Goal: Transaction & Acquisition: Purchase product/service

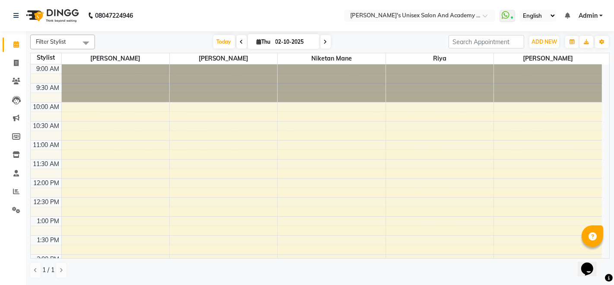
scroll to position [144, 0]
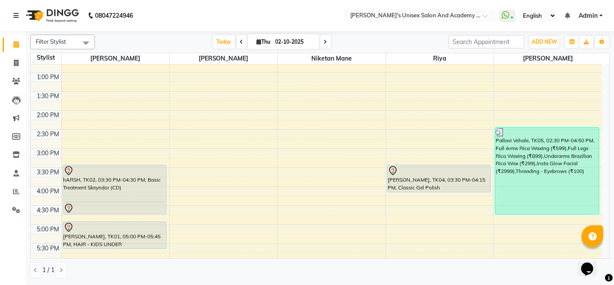
click at [113, 179] on div "hARSH, TK02, 03:30 PM-04:30 PM, Basic Treatment Skeyndor (CD)" at bounding box center [114, 183] width 103 height 36
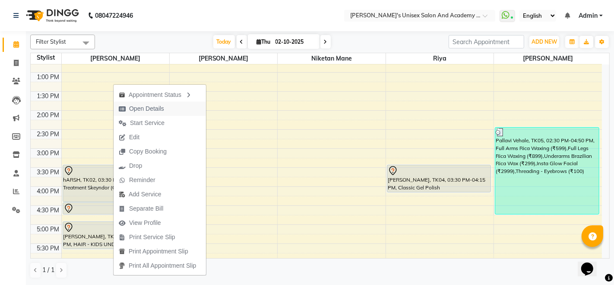
click at [152, 111] on span "Open Details" at bounding box center [146, 108] width 35 height 9
select select "7"
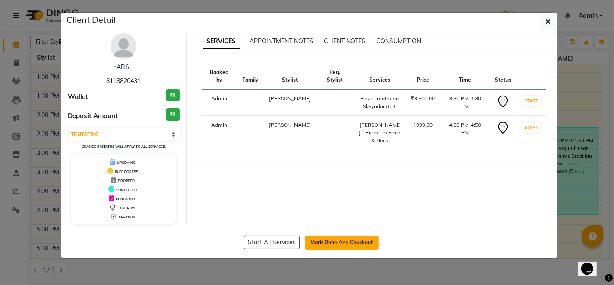
click at [350, 246] on button "Mark Done And Checkout" at bounding box center [342, 242] width 74 height 14
select select "service"
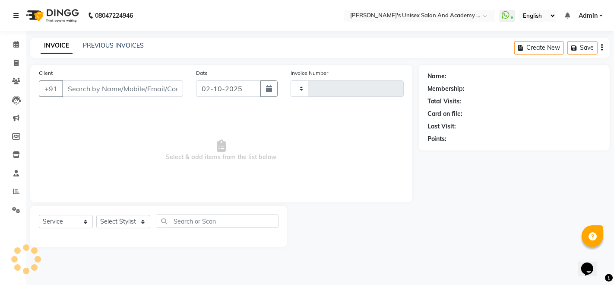
click at [350, 237] on div "Client Detail hARSH 8118820431 Wallet ₹0 Deposit Amount ₹0 Select IN SERVICE CO…" at bounding box center [307, 114] width 492 height 246
type input "1063"
select select "665"
type input "8118820431"
select select "9923"
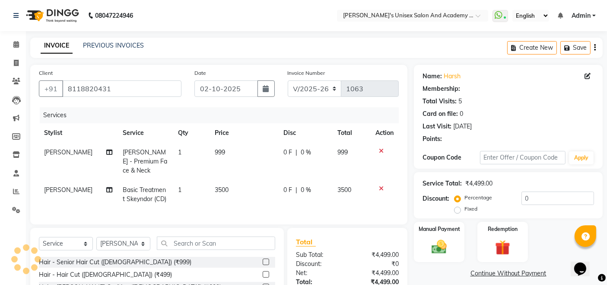
select select "1: Object"
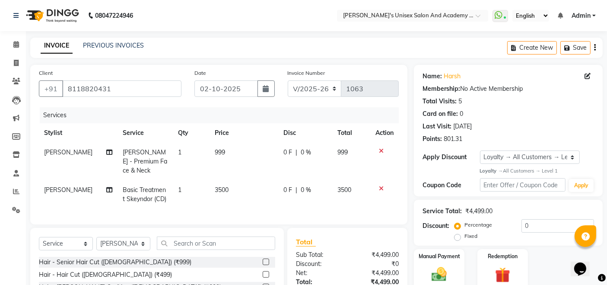
scroll to position [48, 0]
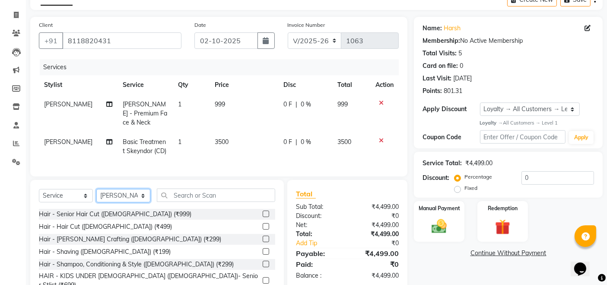
click at [124, 193] on select "Select Stylist [PERSON_NAME] Niketan Mane [PERSON_NAME] Sakshey Chandlaa [PERSO…" at bounding box center [123, 195] width 54 height 13
select select "52731"
click at [96, 189] on select "Select Stylist [PERSON_NAME] Niketan Mane [PERSON_NAME] Sakshey Chandlaa [PERSO…" at bounding box center [123, 195] width 54 height 13
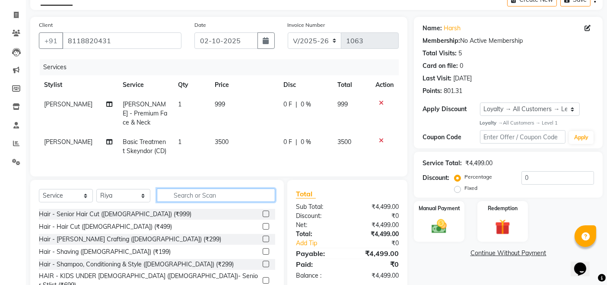
click at [231, 193] on input "text" at bounding box center [216, 194] width 118 height 13
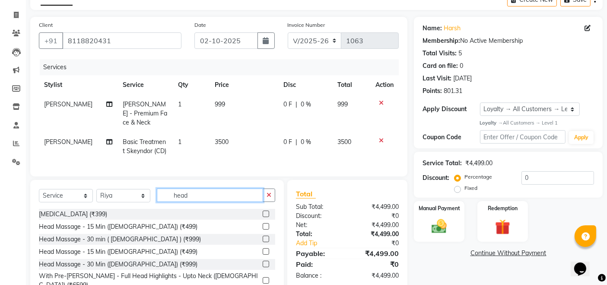
type input "head"
click at [263, 261] on label at bounding box center [266, 263] width 6 height 6
click at [263, 261] on input "checkbox" at bounding box center [266, 264] width 6 height 6
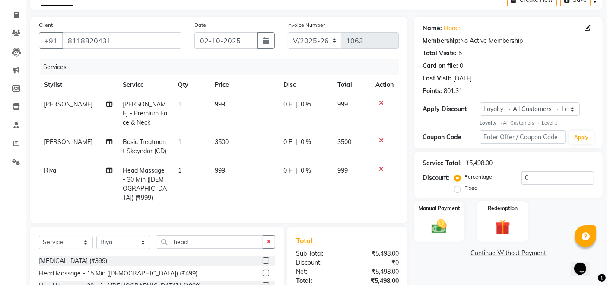
checkbox input "false"
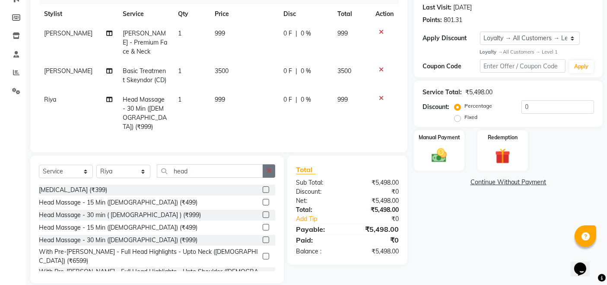
click at [272, 164] on button "button" at bounding box center [269, 170] width 13 height 13
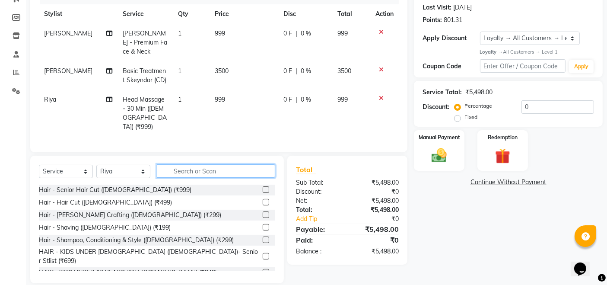
click at [232, 164] on input "text" at bounding box center [216, 170] width 118 height 13
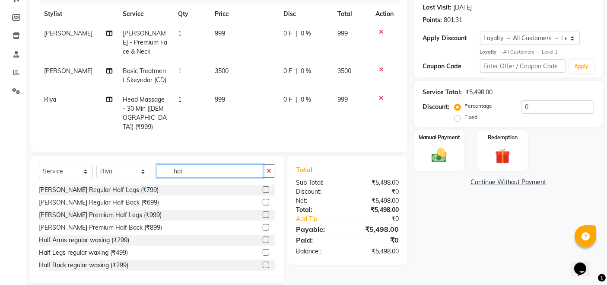
type input "hal"
click at [263, 186] on label at bounding box center [266, 189] width 6 height 6
click at [263, 187] on input "checkbox" at bounding box center [266, 190] width 6 height 6
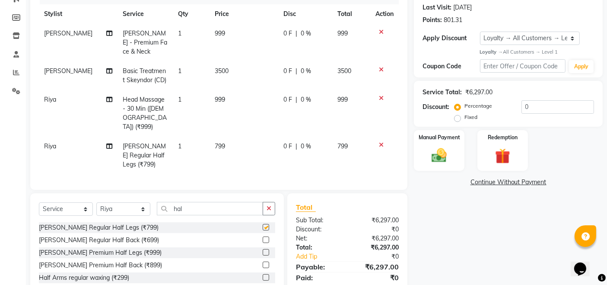
checkbox input "false"
click at [439, 162] on img at bounding box center [439, 155] width 26 height 18
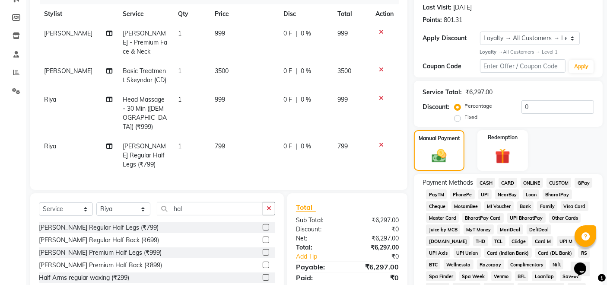
click at [500, 178] on span "CARD" at bounding box center [507, 182] width 19 height 10
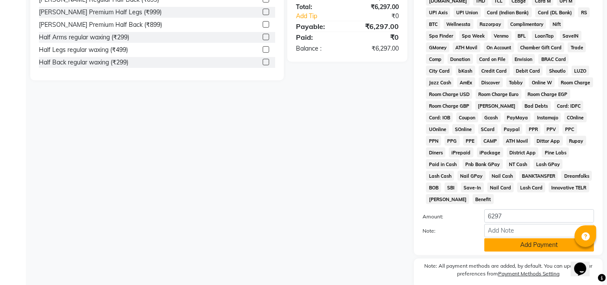
click at [562, 238] on button "Add Payment" at bounding box center [539, 244] width 110 height 13
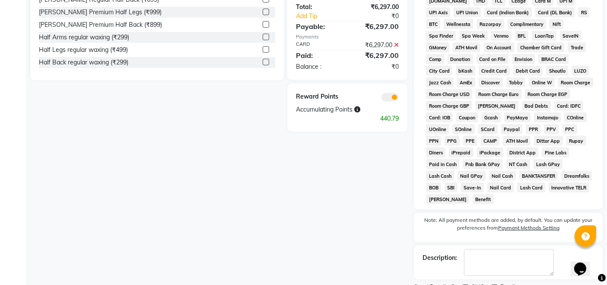
scroll to position [386, 0]
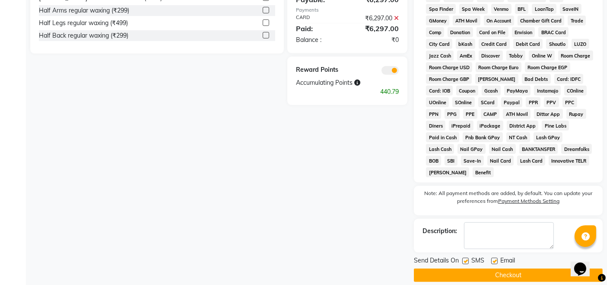
click at [496, 268] on button "Checkout" at bounding box center [508, 274] width 189 height 13
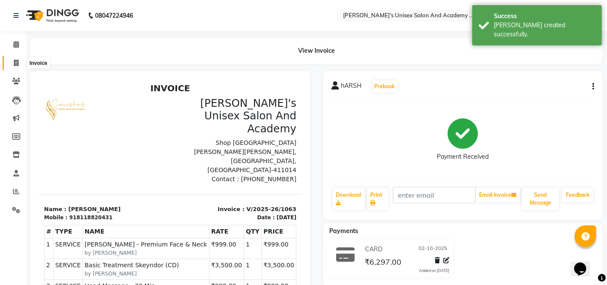
click at [19, 61] on span at bounding box center [16, 63] width 15 height 10
select select "665"
select select "service"
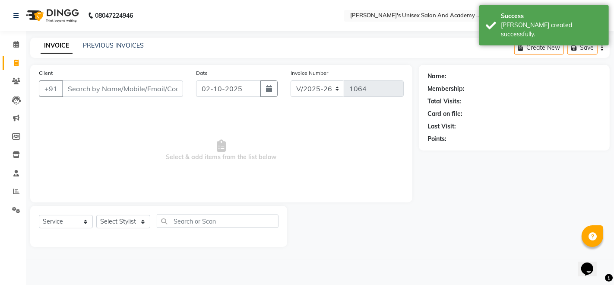
click at [123, 92] on input "Client" at bounding box center [122, 88] width 121 height 16
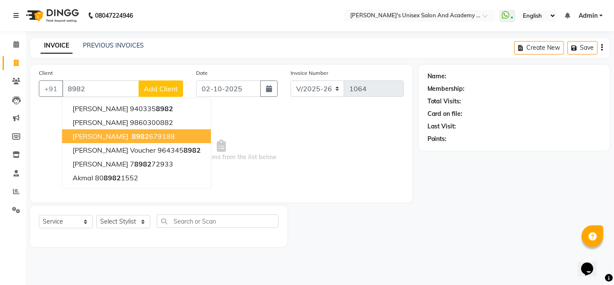
click at [132, 132] on span "8982" at bounding box center [140, 136] width 17 height 9
type input "8982679188"
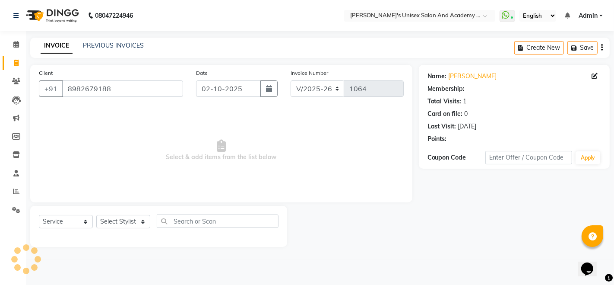
select select "1: Object"
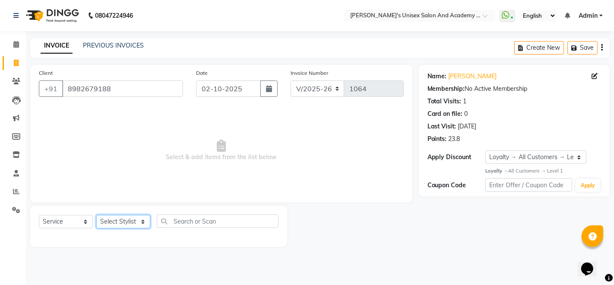
click at [126, 222] on select "Select Stylist [PERSON_NAME] Niketan Mane [PERSON_NAME] Sakshey Chandlaa [PERSO…" at bounding box center [123, 221] width 54 height 13
select select "65488"
click at [96, 215] on select "Select Stylist [PERSON_NAME] Niketan Mane [PERSON_NAME] Sakshey Chandlaa [PERSO…" at bounding box center [123, 221] width 54 height 13
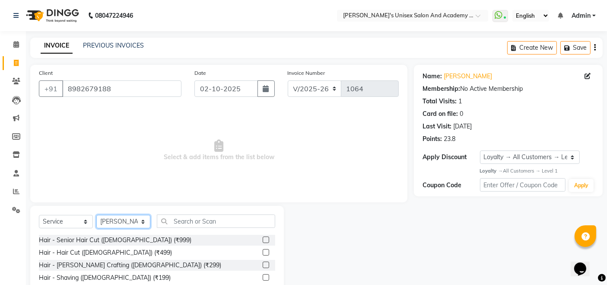
scroll to position [48, 0]
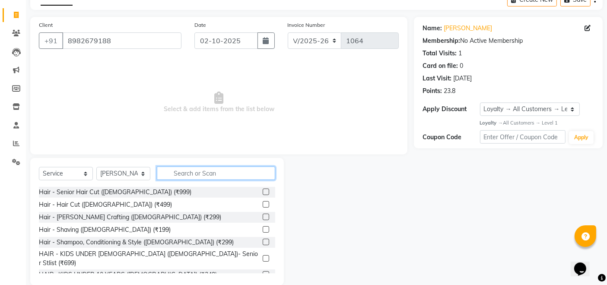
click at [192, 167] on input "text" at bounding box center [216, 172] width 118 height 13
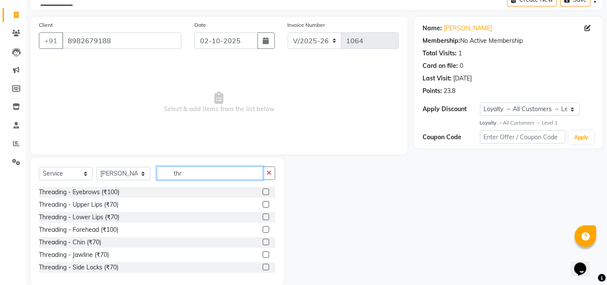
type input "thr"
click at [263, 189] on label at bounding box center [266, 191] width 6 height 6
click at [263, 189] on input "checkbox" at bounding box center [266, 192] width 6 height 6
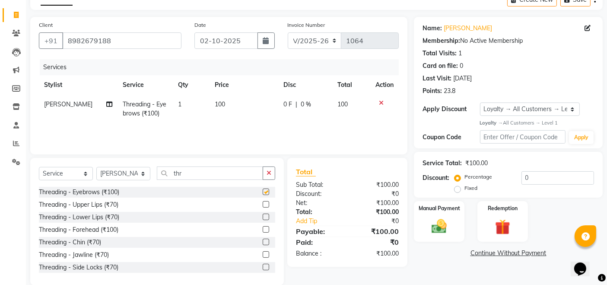
checkbox input "false"
click at [263, 200] on label at bounding box center [266, 203] width 6 height 6
click at [263, 201] on input "checkbox" at bounding box center [266, 204] width 6 height 6
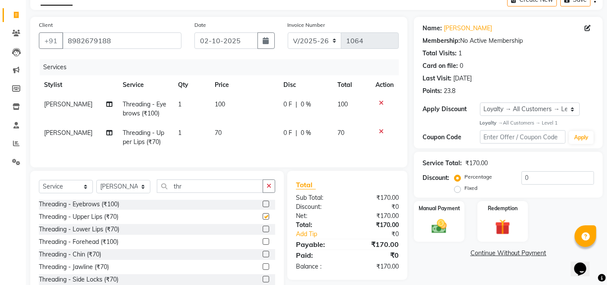
checkbox input "false"
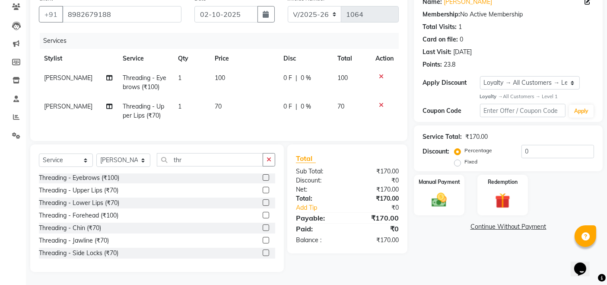
click at [263, 216] on label at bounding box center [266, 215] width 6 height 6
click at [263, 216] on input "checkbox" at bounding box center [266, 215] width 6 height 6
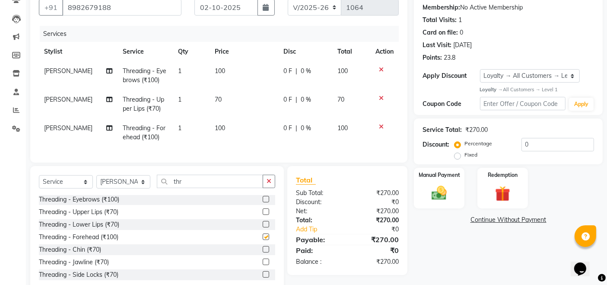
checkbox input "false"
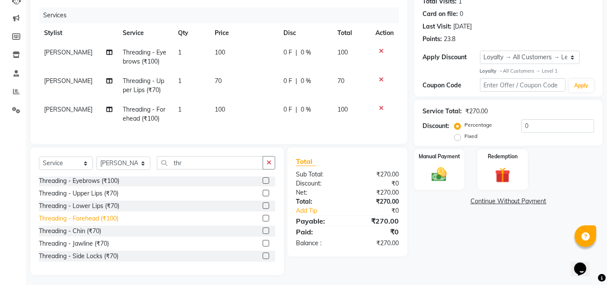
scroll to position [110, 0]
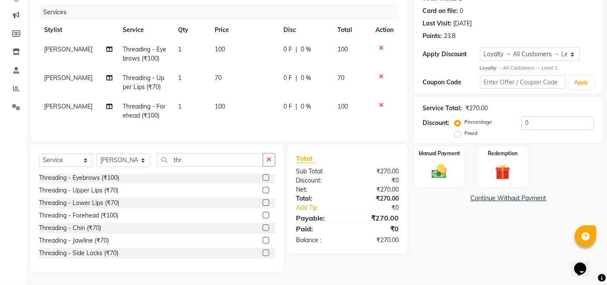
click at [263, 228] on label at bounding box center [266, 227] width 6 height 6
click at [263, 228] on input "checkbox" at bounding box center [266, 228] width 6 height 6
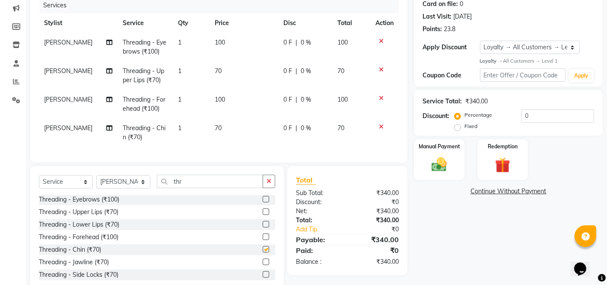
checkbox input "false"
click at [218, 126] on td "70" at bounding box center [243, 132] width 69 height 28
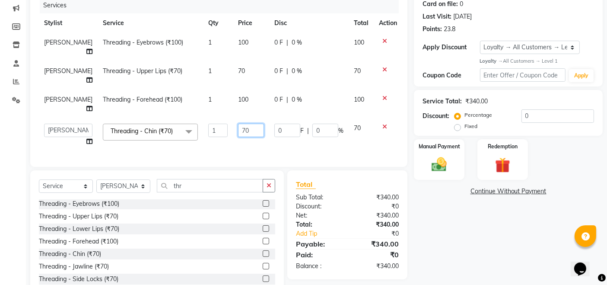
click at [239, 129] on input "70" at bounding box center [251, 129] width 26 height 13
type input "7"
type input "50"
click at [443, 216] on div "Name: [PERSON_NAME] Membership: No Active Membership Total Visits: 1 Card on fi…" at bounding box center [511, 126] width 195 height 342
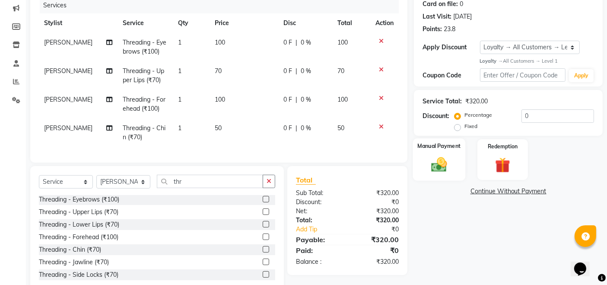
click at [435, 159] on img at bounding box center [439, 164] width 26 height 18
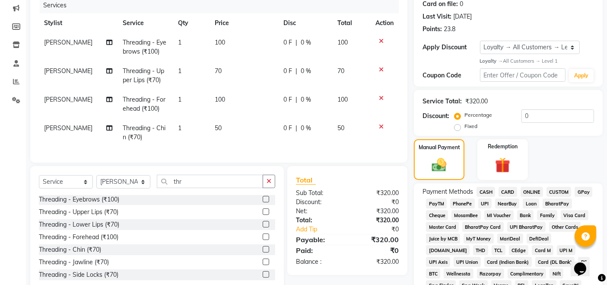
click at [485, 206] on span "UPI" at bounding box center [484, 203] width 13 height 10
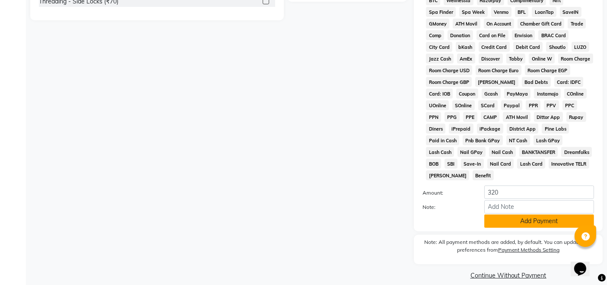
click at [495, 214] on button "Add Payment" at bounding box center [539, 220] width 110 height 13
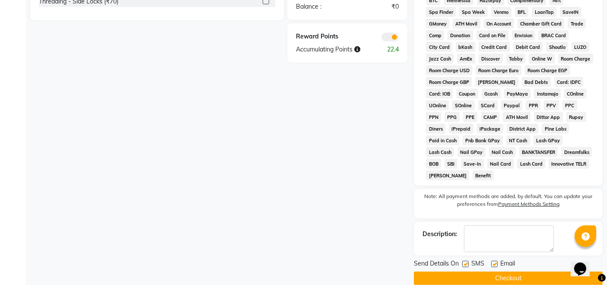
scroll to position [386, 0]
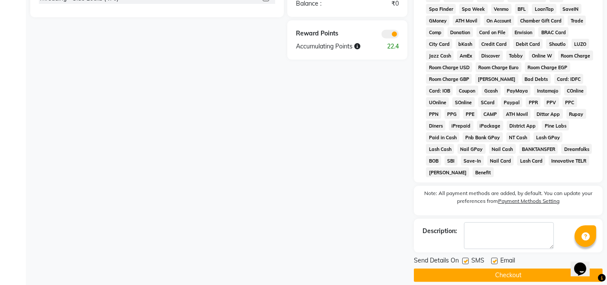
click at [488, 268] on button "Checkout" at bounding box center [508, 274] width 189 height 13
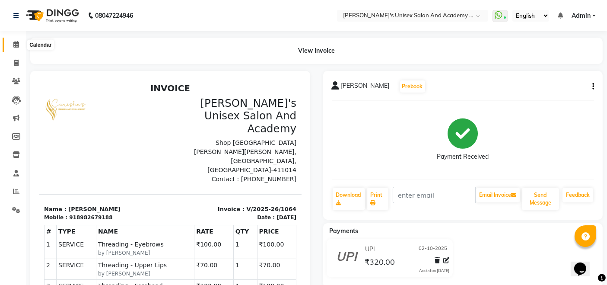
click at [21, 44] on span at bounding box center [16, 45] width 15 height 10
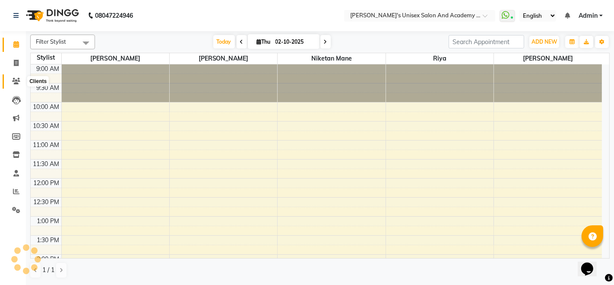
click at [13, 81] on icon at bounding box center [16, 81] width 8 height 6
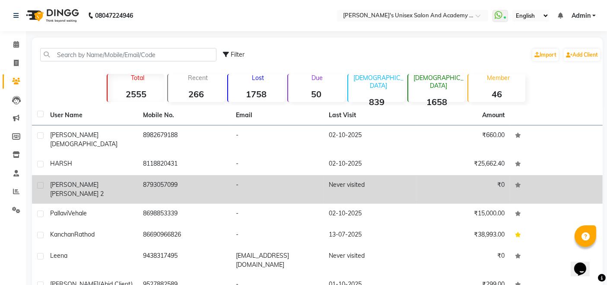
click at [123, 180] on div "[PERSON_NAME] 2" at bounding box center [91, 189] width 82 height 18
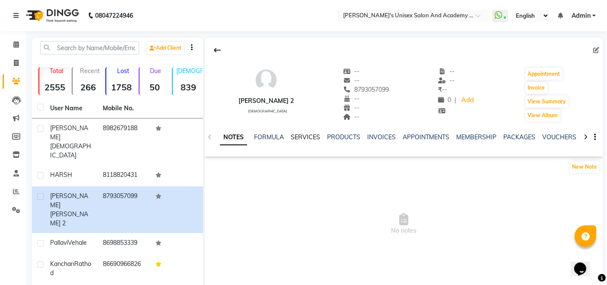
click at [307, 137] on link "SERVICES" at bounding box center [305, 137] width 29 height 8
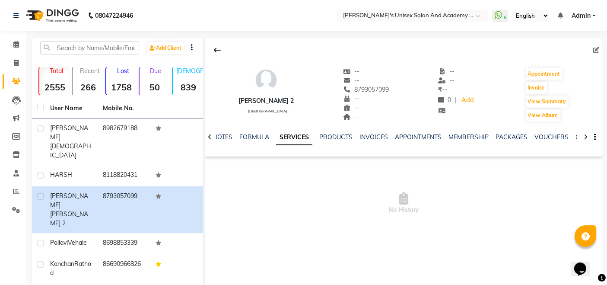
click at [209, 136] on icon at bounding box center [210, 137] width 4 height 6
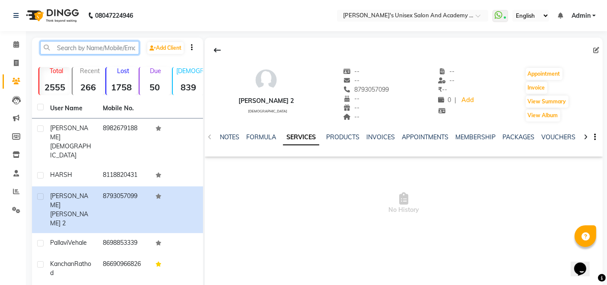
click at [76, 42] on input "text" at bounding box center [89, 47] width 99 height 13
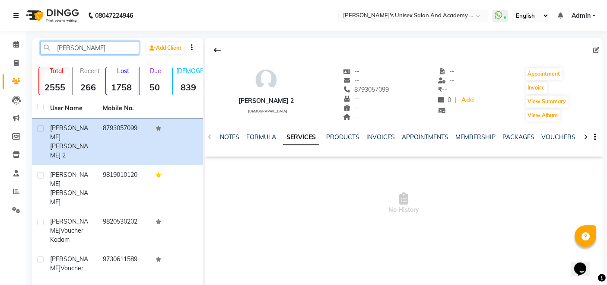
type input "[PERSON_NAME]"
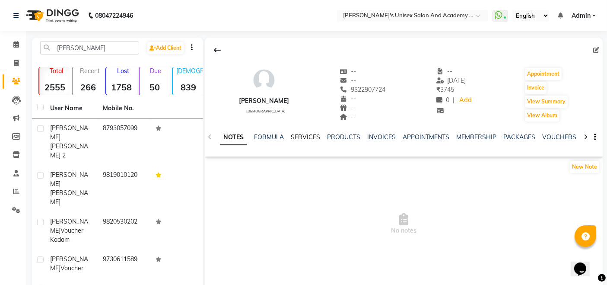
click at [297, 139] on link "SERVICES" at bounding box center [305, 137] width 29 height 8
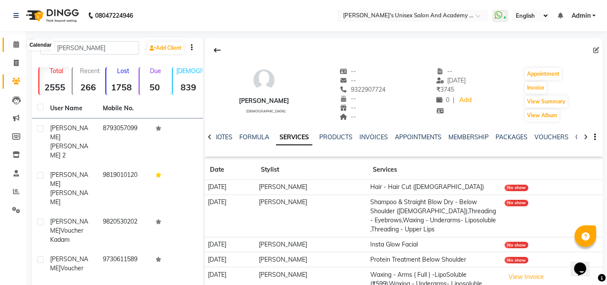
click at [13, 45] on icon at bounding box center [16, 44] width 6 height 6
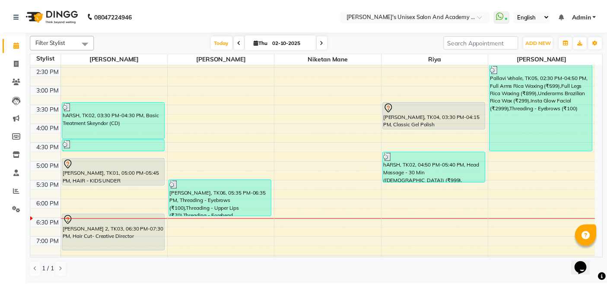
scroll to position [192, 0]
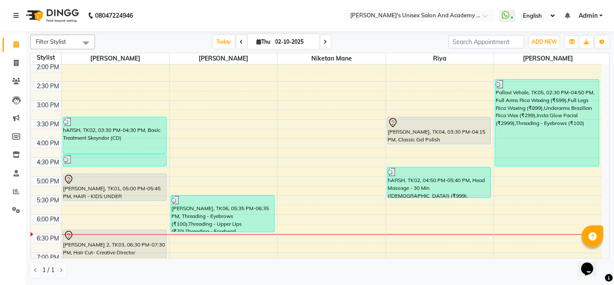
click at [431, 125] on div at bounding box center [439, 122] width 102 height 10
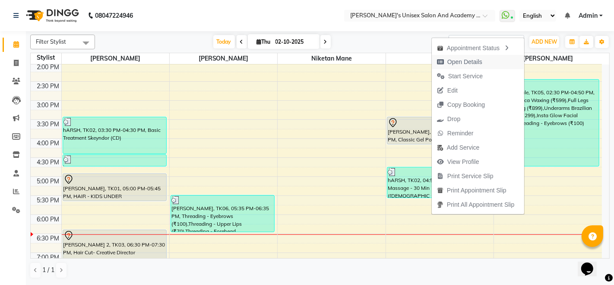
click at [445, 59] on span "Open Details" at bounding box center [460, 62] width 56 height 14
select select "7"
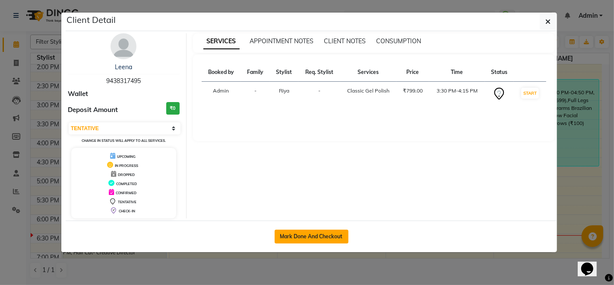
click at [324, 237] on button "Mark Done And Checkout" at bounding box center [312, 236] width 74 height 14
select select "665"
select select "service"
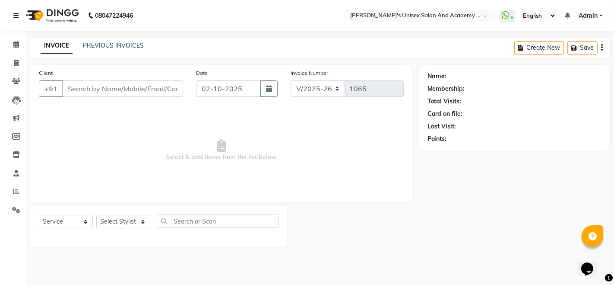
type input "9438317495"
select select "52731"
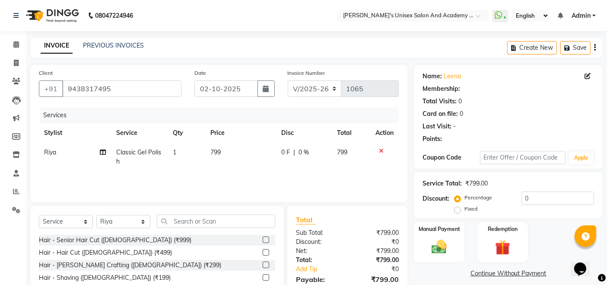
select select "1: Object"
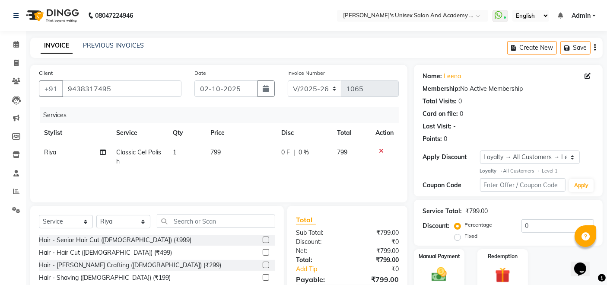
scroll to position [48, 0]
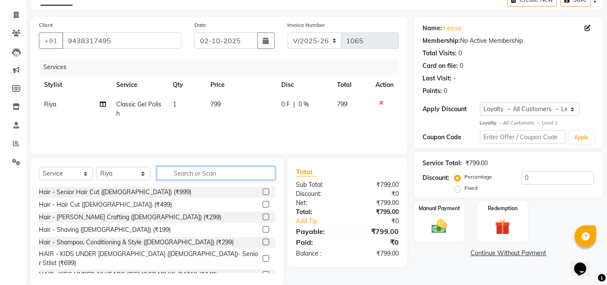
click at [215, 174] on input "text" at bounding box center [216, 172] width 118 height 13
type input "hair"
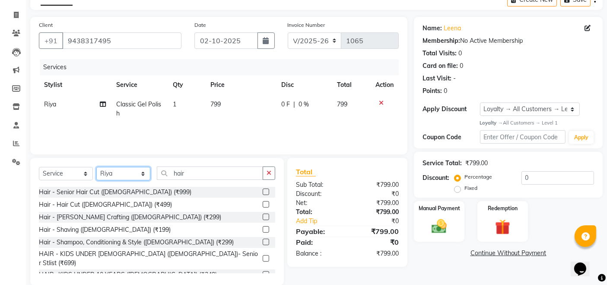
click at [133, 175] on select "Select Stylist [PERSON_NAME] Niketan Mane [PERSON_NAME] Sakshey Chandlaa [PERSO…" at bounding box center [123, 173] width 54 height 13
select select "9923"
click at [96, 167] on select "Select Stylist [PERSON_NAME] Niketan Mane [PERSON_NAME] Sakshey Chandlaa [PERSO…" at bounding box center [123, 173] width 54 height 13
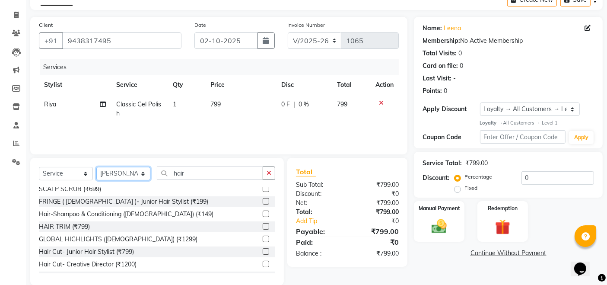
scroll to position [144, 0]
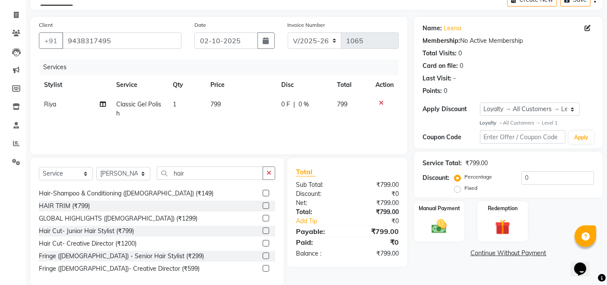
click at [263, 240] on label at bounding box center [266, 243] width 6 height 6
click at [263, 241] on input "checkbox" at bounding box center [266, 244] width 6 height 6
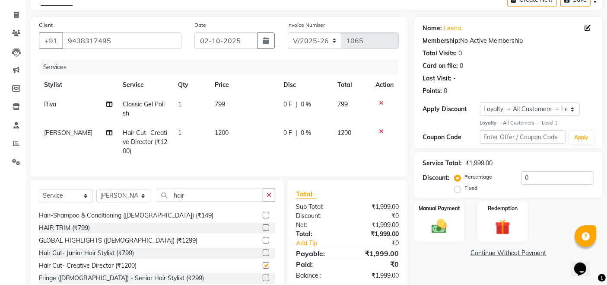
checkbox input "false"
click at [453, 228] on div "Manual Payment" at bounding box center [439, 221] width 52 height 42
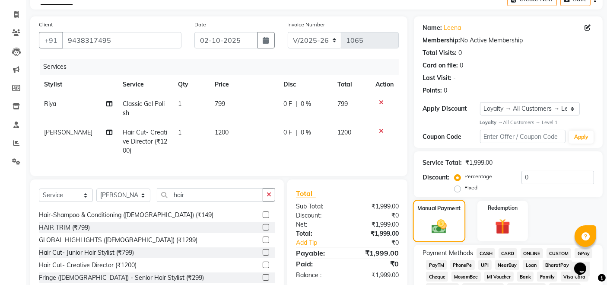
scroll to position [96, 0]
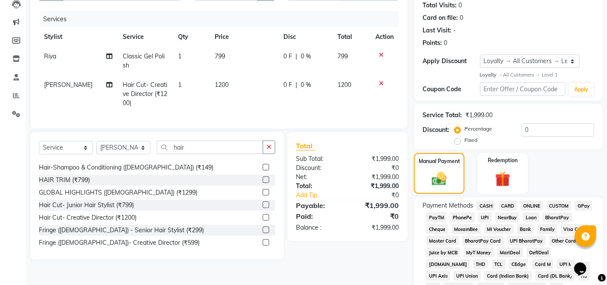
click at [486, 218] on span "UPI" at bounding box center [484, 217] width 13 height 10
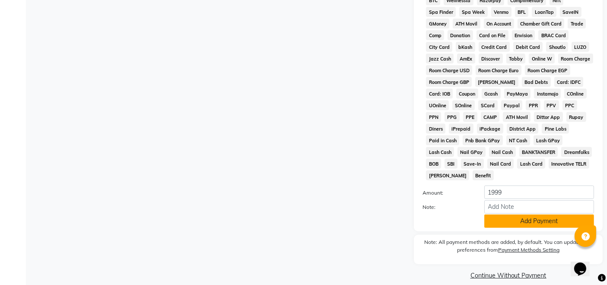
click at [535, 214] on button "Add Payment" at bounding box center [539, 220] width 110 height 13
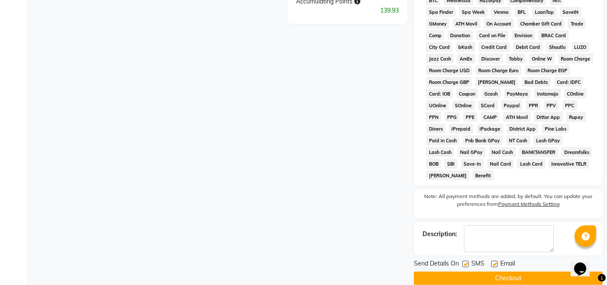
click at [492, 271] on button "Checkout" at bounding box center [508, 277] width 189 height 13
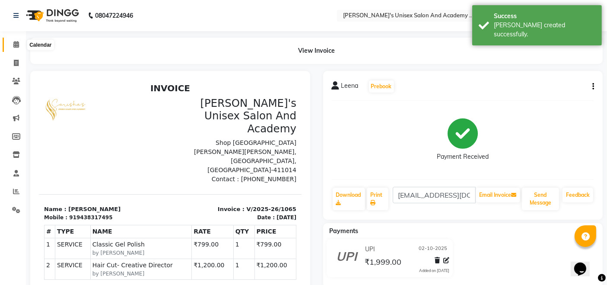
click at [15, 45] on icon at bounding box center [16, 44] width 6 height 6
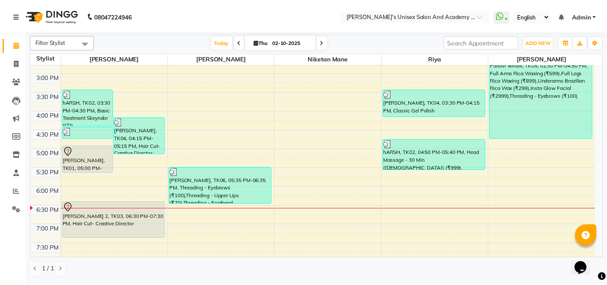
scroll to position [288, 0]
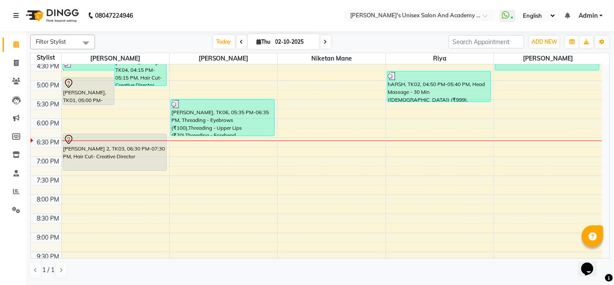
click at [96, 150] on div "[PERSON_NAME] 2, TK03, 06:30 PM-07:30 PM, Hair Cut- Creative Director" at bounding box center [114, 152] width 103 height 36
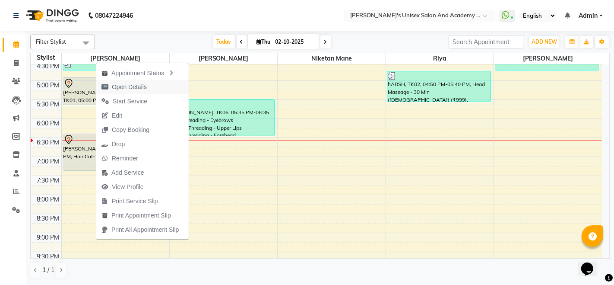
click at [108, 85] on icon "button" at bounding box center [104, 87] width 7 height 6
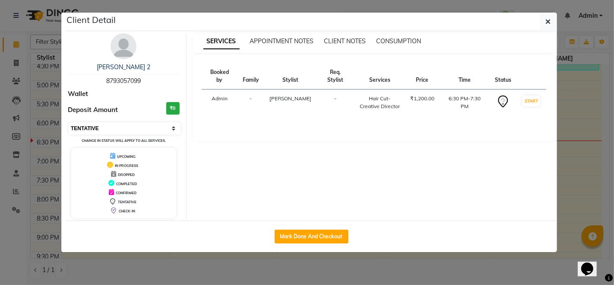
click at [135, 126] on select "Select IN SERVICE CONFIRMED TENTATIVE CHECK IN MARK DONE DROPPED UPCOMING" at bounding box center [125, 128] width 112 height 12
select select "2"
click at [69, 122] on select "Select IN SERVICE CONFIRMED TENTATIVE CHECK IN MARK DONE DROPPED UPCOMING" at bounding box center [125, 128] width 112 height 12
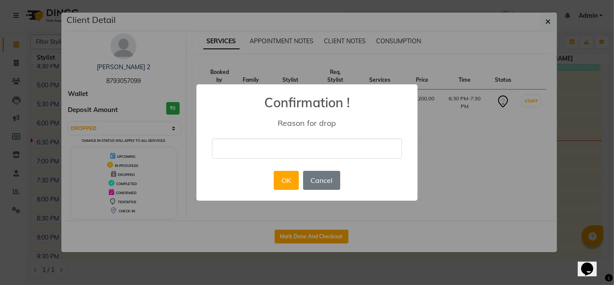
click at [275, 146] on input "text" at bounding box center [307, 148] width 190 height 20
type input "cancelled"
click at [291, 185] on button "OK" at bounding box center [286, 180] width 25 height 19
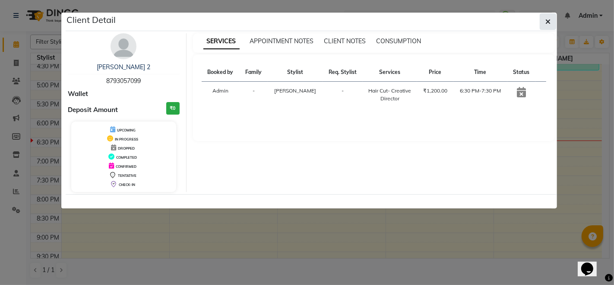
click at [551, 21] on icon "button" at bounding box center [547, 21] width 5 height 7
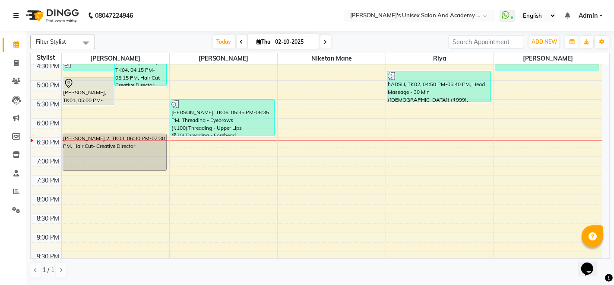
click at [94, 92] on div "[PERSON_NAME], TK01, 05:00 PM-05:45 PM, HAIR - KIDS UNDER [DEMOGRAPHIC_DATA] ([…" at bounding box center [88, 91] width 51 height 27
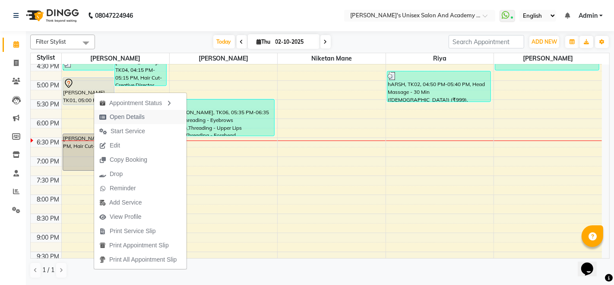
click at [139, 117] on span "Open Details" at bounding box center [127, 116] width 35 height 9
select select "7"
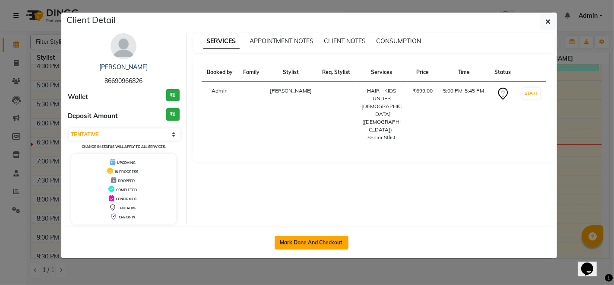
click at [287, 240] on button "Mark Done And Checkout" at bounding box center [312, 242] width 74 height 14
select select "665"
select select "service"
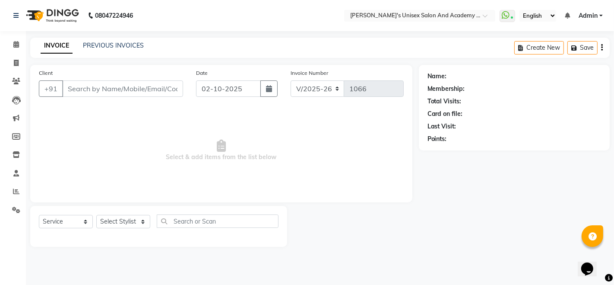
type input "86690966826"
select select "9923"
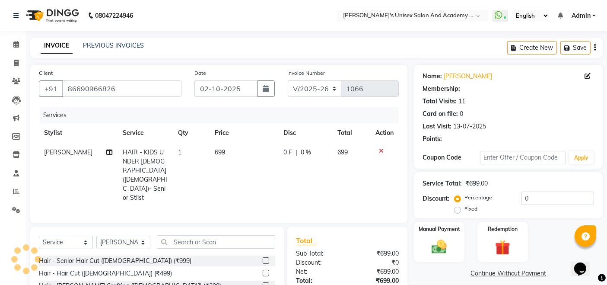
select select "2: Object"
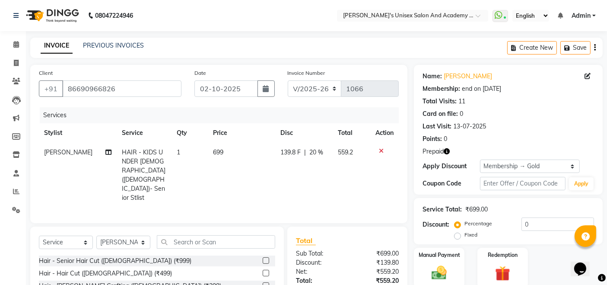
type input "20"
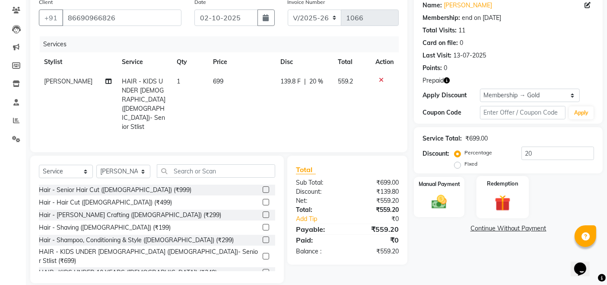
click at [484, 194] on div "Redemption" at bounding box center [502, 197] width 52 height 42
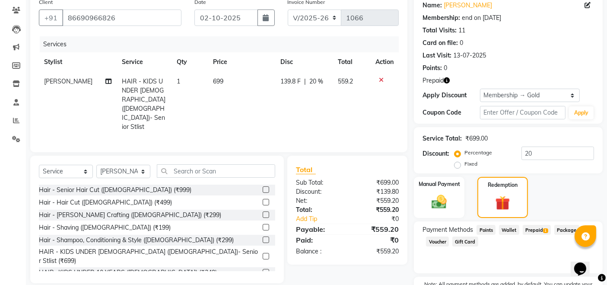
click at [540, 229] on span "Prepaid 1" at bounding box center [536, 230] width 28 height 10
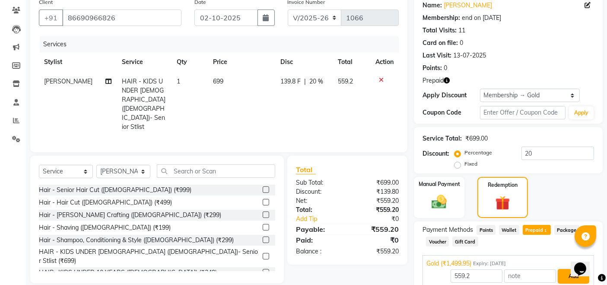
scroll to position [140, 0]
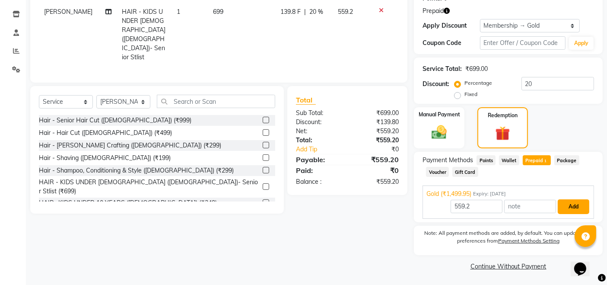
click at [583, 204] on button "Add" at bounding box center [573, 206] width 32 height 15
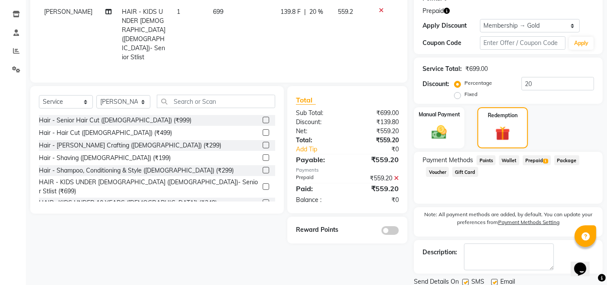
scroll to position [170, 0]
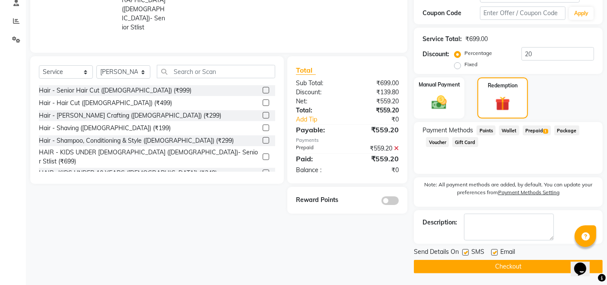
click at [528, 264] on button "Checkout" at bounding box center [508, 266] width 189 height 13
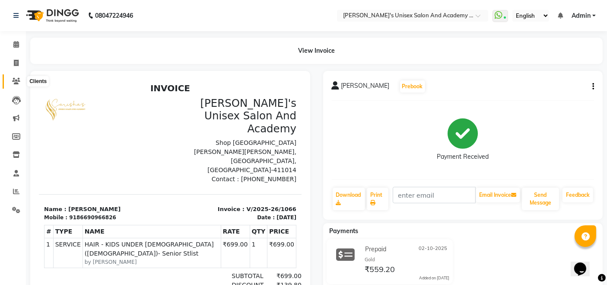
click at [17, 78] on icon at bounding box center [16, 81] width 8 height 6
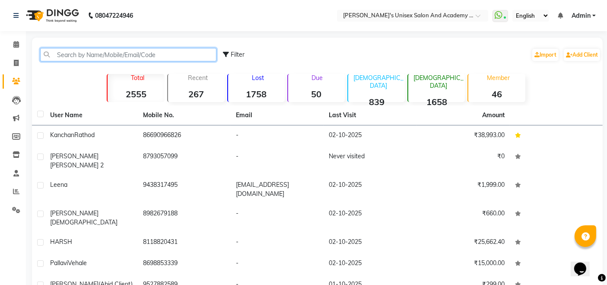
click at [74, 55] on input "text" at bounding box center [128, 54] width 176 height 13
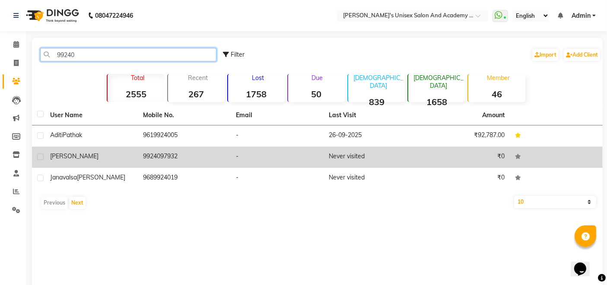
type input "99240"
click at [81, 154] on div "[PERSON_NAME]" at bounding box center [91, 156] width 82 height 9
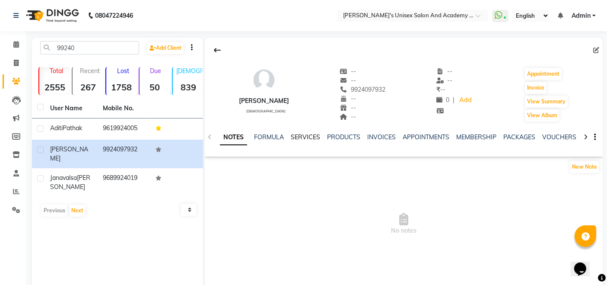
click at [299, 133] on link "SERVICES" at bounding box center [305, 137] width 29 height 8
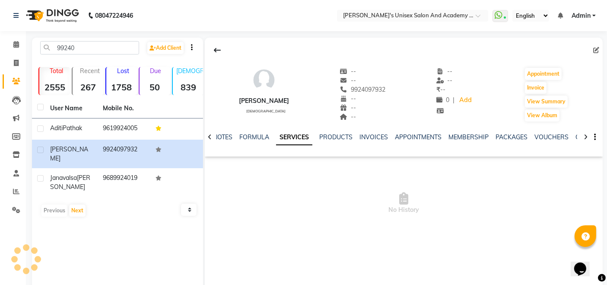
click at [207, 136] on div at bounding box center [210, 136] width 10 height 17
click at [16, 47] on span at bounding box center [16, 45] width 15 height 10
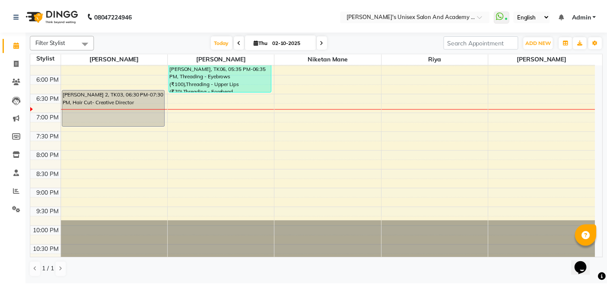
scroll to position [188, 0]
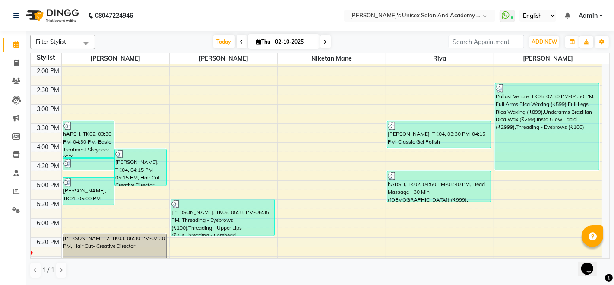
click at [95, 139] on div "hARSH, TK02, 03:30 PM-04:30 PM, Basic Treatment Skeyndor (CD)" at bounding box center [88, 139] width 51 height 36
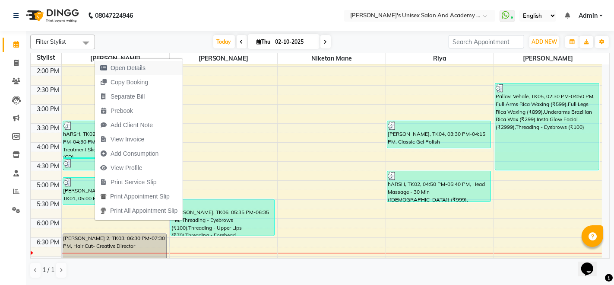
click at [149, 66] on span "Open Details" at bounding box center [123, 68] width 56 height 14
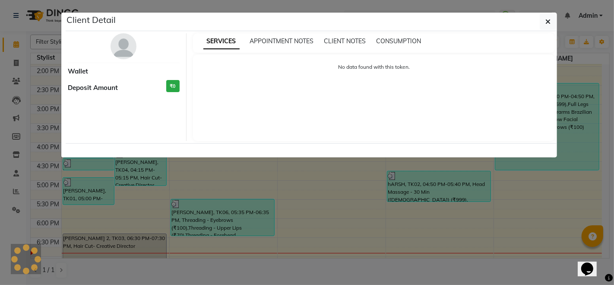
select select "3"
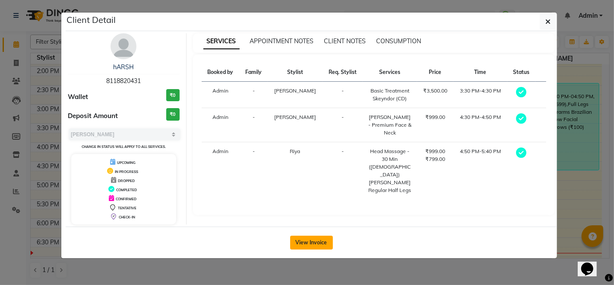
click at [308, 239] on button "View Invoice" at bounding box center [311, 242] width 43 height 14
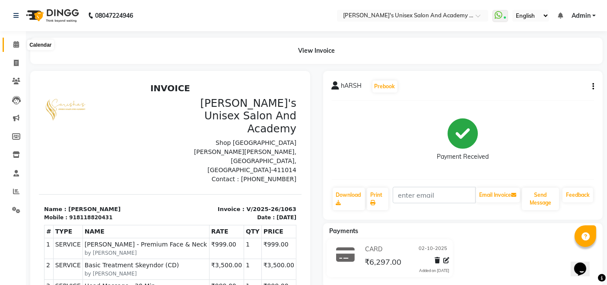
click at [17, 47] on icon at bounding box center [16, 44] width 6 height 6
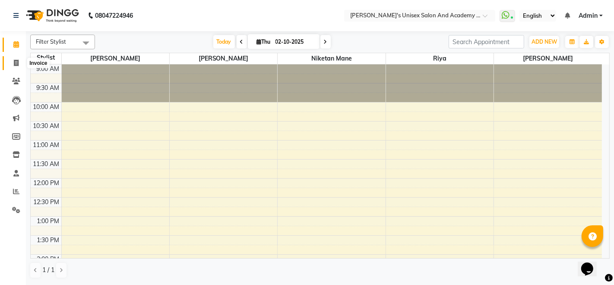
click at [12, 65] on span at bounding box center [16, 63] width 15 height 10
select select "service"
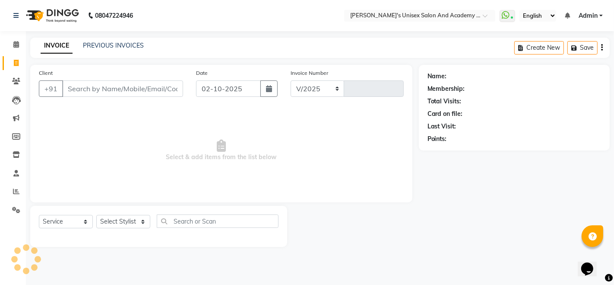
select select "665"
type input "1067"
click at [115, 90] on input "Client" at bounding box center [122, 88] width 121 height 16
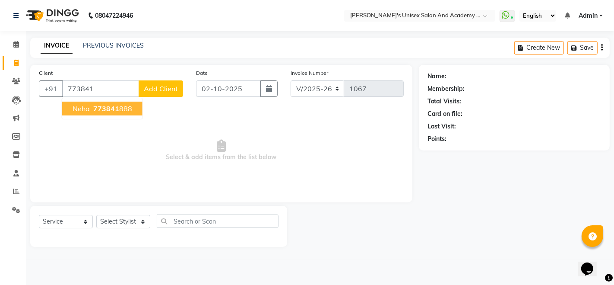
click at [120, 114] on button "Neha 773841 888" at bounding box center [102, 108] width 80 height 14
type input "773841888"
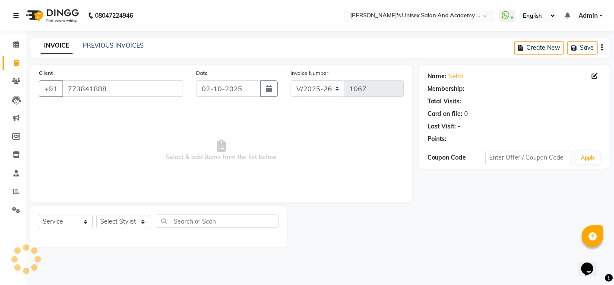
select select "1: Object"
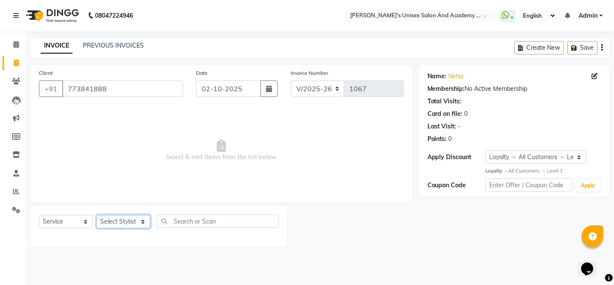
click at [134, 224] on select "Select Stylist [PERSON_NAME] Niketan Mane [PERSON_NAME] Sakshey Chandlaa [PERSO…" at bounding box center [123, 221] width 54 height 13
select select "65488"
click at [96, 215] on select "Select Stylist [PERSON_NAME] Niketan Mane [PERSON_NAME] Sakshey Chandlaa [PERSO…" at bounding box center [123, 221] width 54 height 13
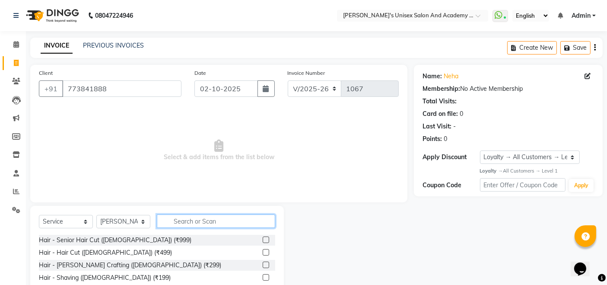
click at [195, 224] on input "text" at bounding box center [216, 220] width 118 height 13
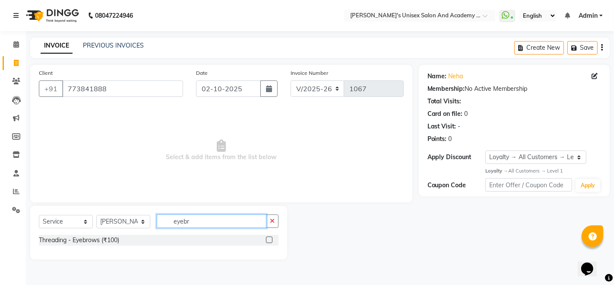
type input "eyebr"
click at [270, 238] on label at bounding box center [269, 239] width 6 height 6
click at [270, 238] on input "checkbox" at bounding box center [269, 240] width 6 height 6
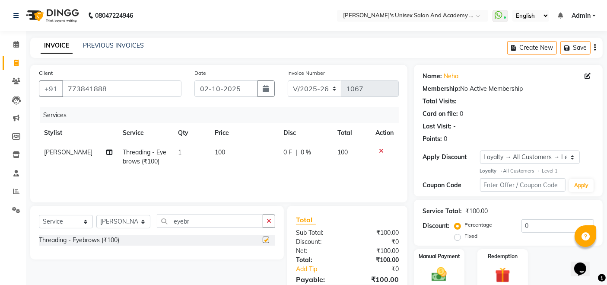
checkbox input "false"
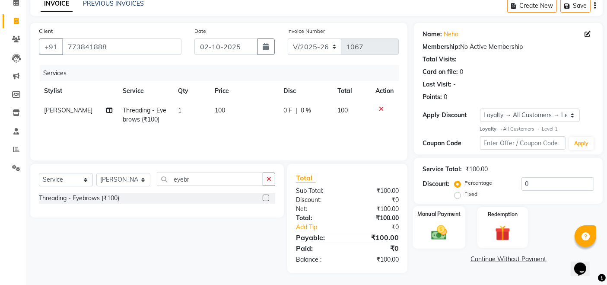
click at [459, 219] on div "Manual Payment" at bounding box center [439, 227] width 52 height 42
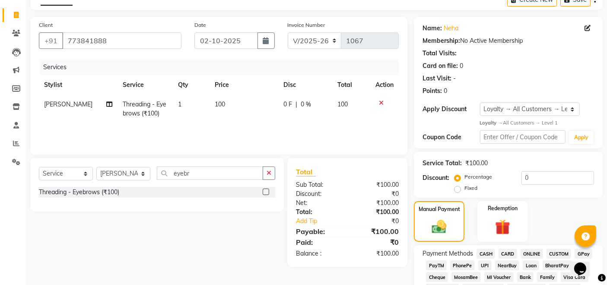
scroll to position [144, 0]
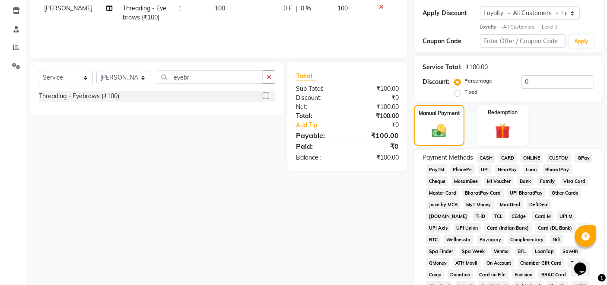
click at [486, 172] on span "UPI" at bounding box center [484, 169] width 13 height 10
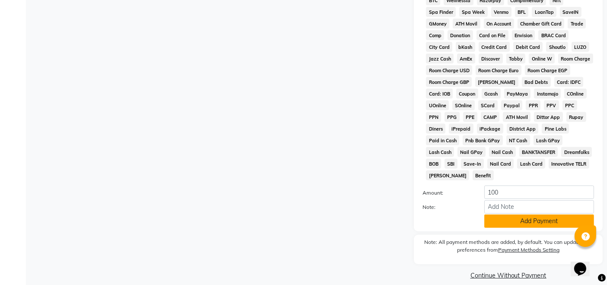
click at [526, 214] on button "Add Payment" at bounding box center [539, 220] width 110 height 13
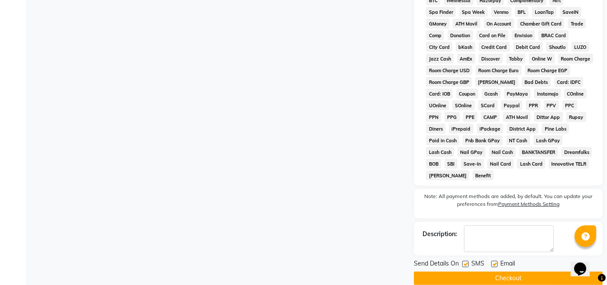
click at [532, 271] on button "Checkout" at bounding box center [508, 277] width 189 height 13
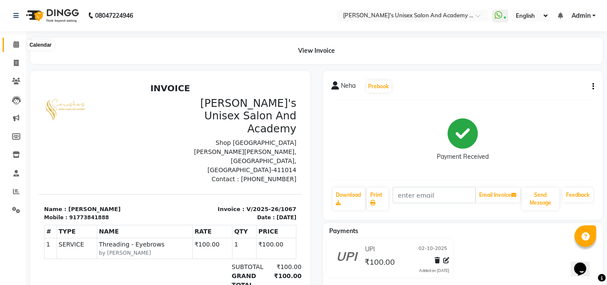
click at [16, 47] on span at bounding box center [16, 45] width 15 height 10
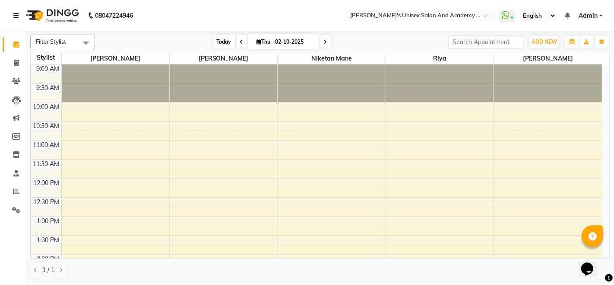
click at [222, 37] on span "Today" at bounding box center [224, 41] width 22 height 13
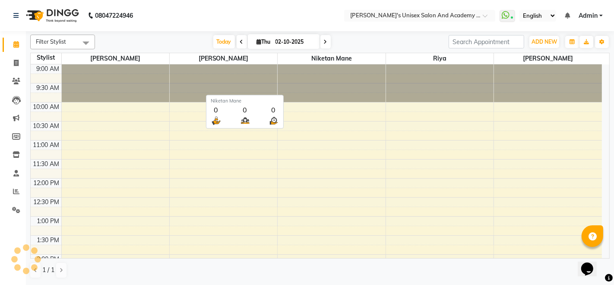
scroll to position [332, 0]
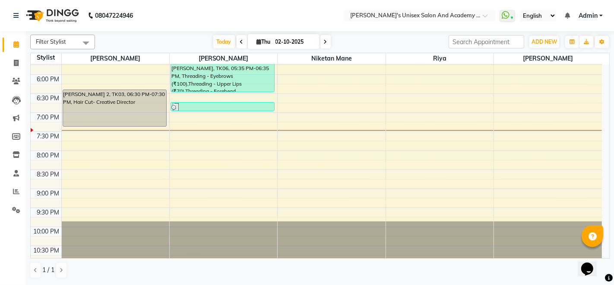
click at [327, 44] on span at bounding box center [325, 41] width 10 height 13
type input "03-10-2025"
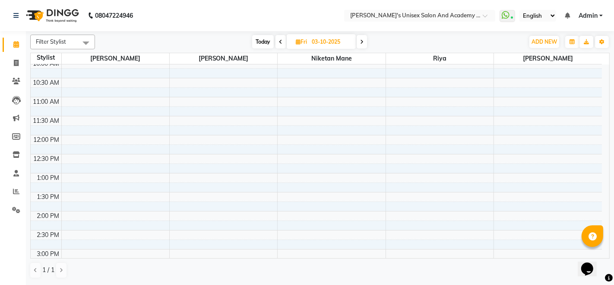
scroll to position [0, 0]
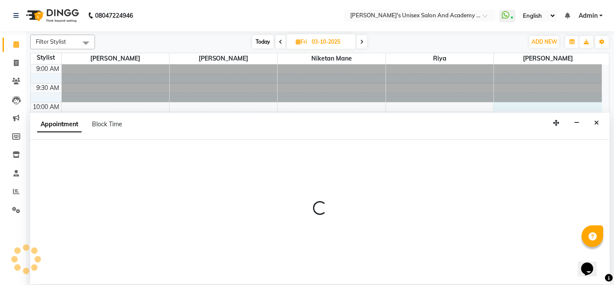
select select "85256"
select select "600"
select select "tentative"
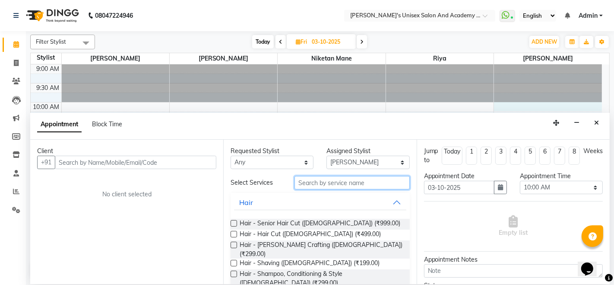
click at [340, 183] on input "text" at bounding box center [351, 182] width 115 height 13
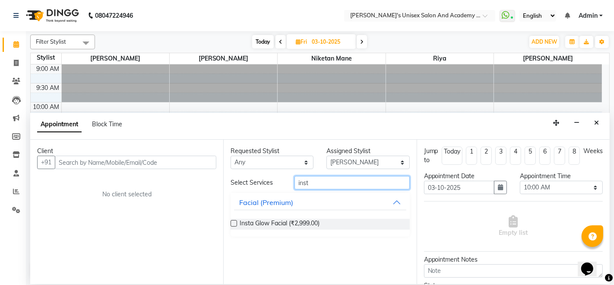
type input "inst"
click at [236, 222] on label at bounding box center [234, 223] width 6 height 6
click at [236, 222] on input "checkbox" at bounding box center [234, 224] width 6 height 6
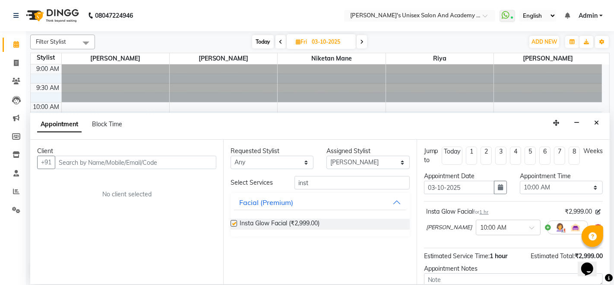
checkbox input "false"
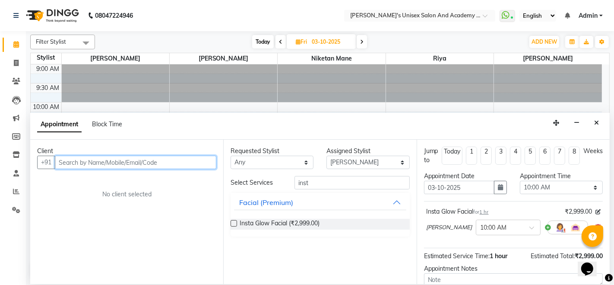
click at [142, 163] on input "text" at bounding box center [135, 161] width 161 height 13
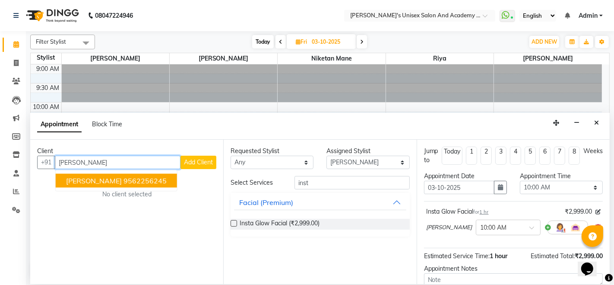
click at [127, 182] on button "[PERSON_NAME] 9562256245" at bounding box center [116, 181] width 121 height 14
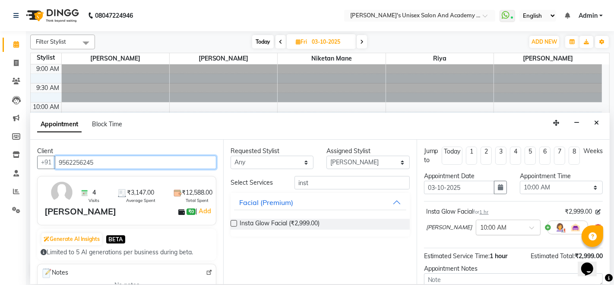
scroll to position [82, 0]
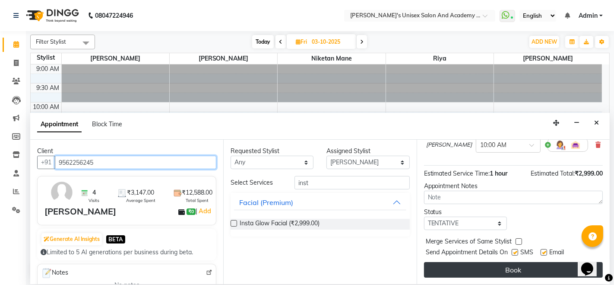
type input "9562256245"
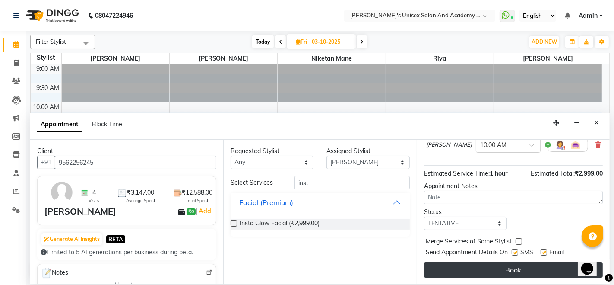
click at [516, 267] on button "Book" at bounding box center [513, 270] width 179 height 16
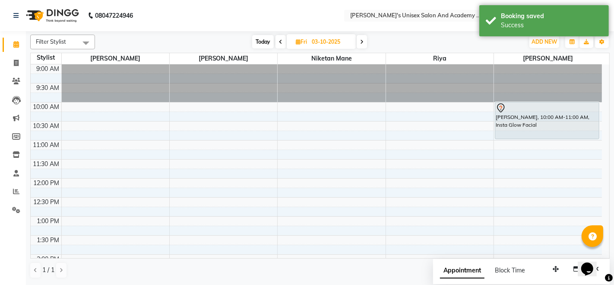
click at [266, 41] on span "Today" at bounding box center [263, 41] width 22 height 13
type input "02-10-2025"
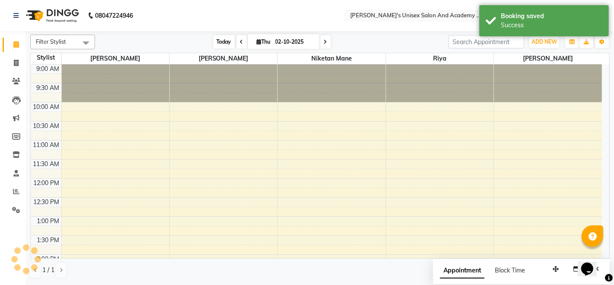
scroll to position [332, 0]
